Goal: Task Accomplishment & Management: Complete application form

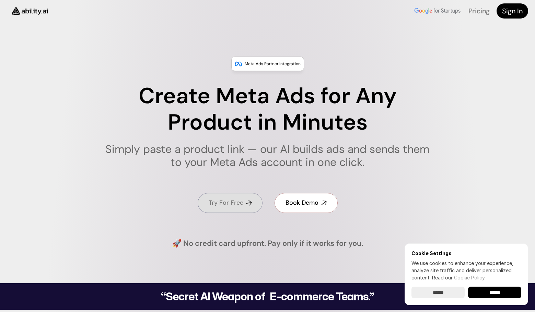
click at [234, 201] on h4 "Try For Free" at bounding box center [226, 203] width 35 height 9
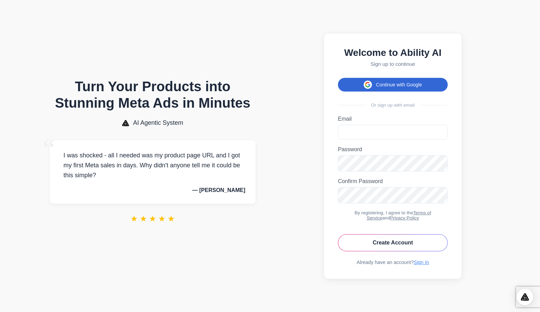
click at [398, 87] on button "Continue with Google" at bounding box center [393, 85] width 110 height 14
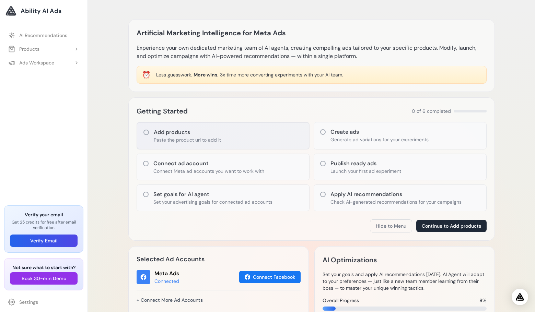
click at [170, 141] on p "Paste the product url to add it" at bounding box center [187, 140] width 67 height 7
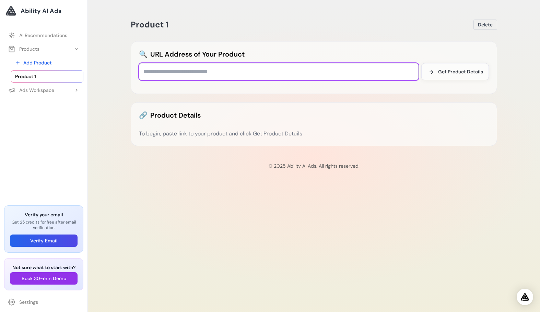
click at [363, 76] on input "text" at bounding box center [279, 71] width 280 height 17
